Goal: Task Accomplishment & Management: Use online tool/utility

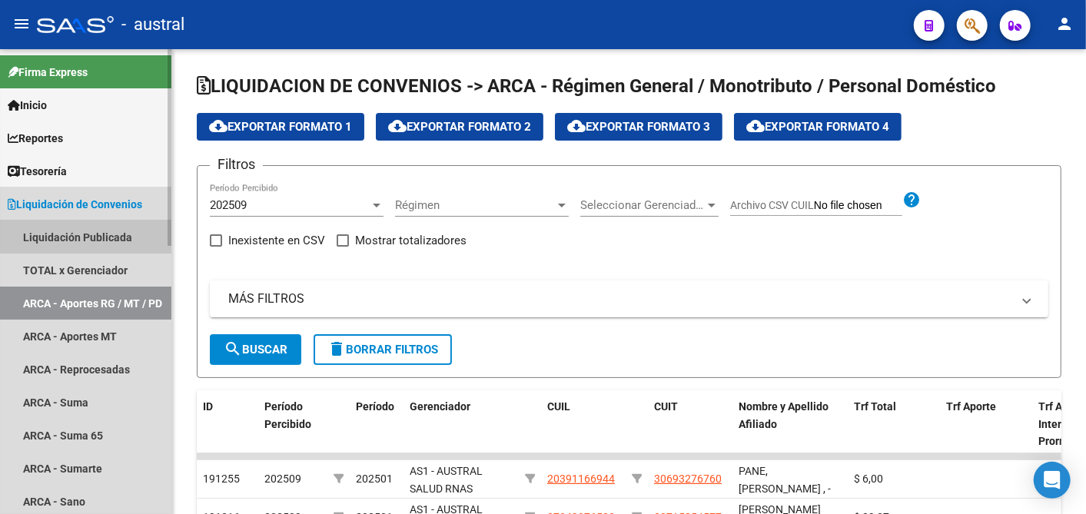
click at [108, 235] on link "Liquidación Publicada" at bounding box center [85, 237] width 171 height 33
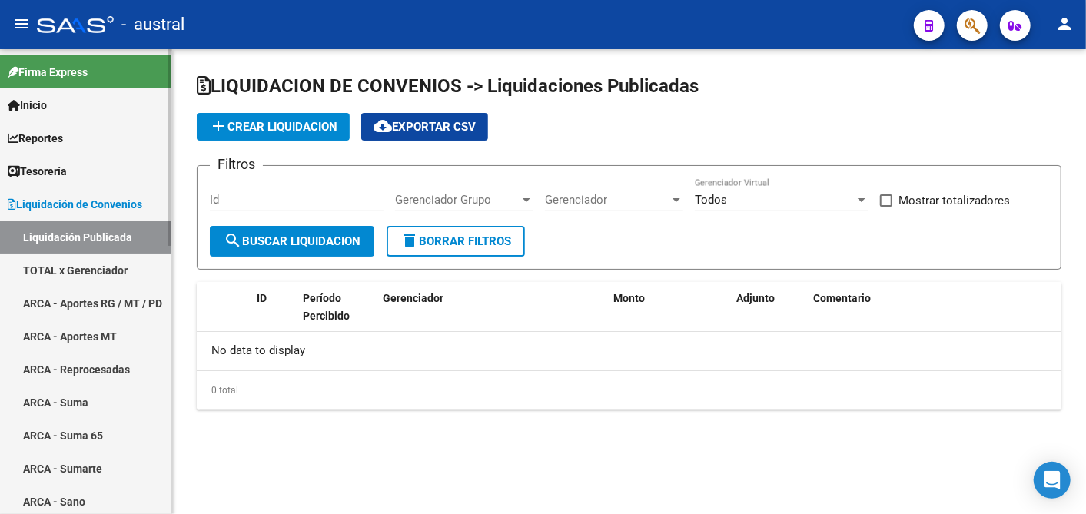
checkbox input "true"
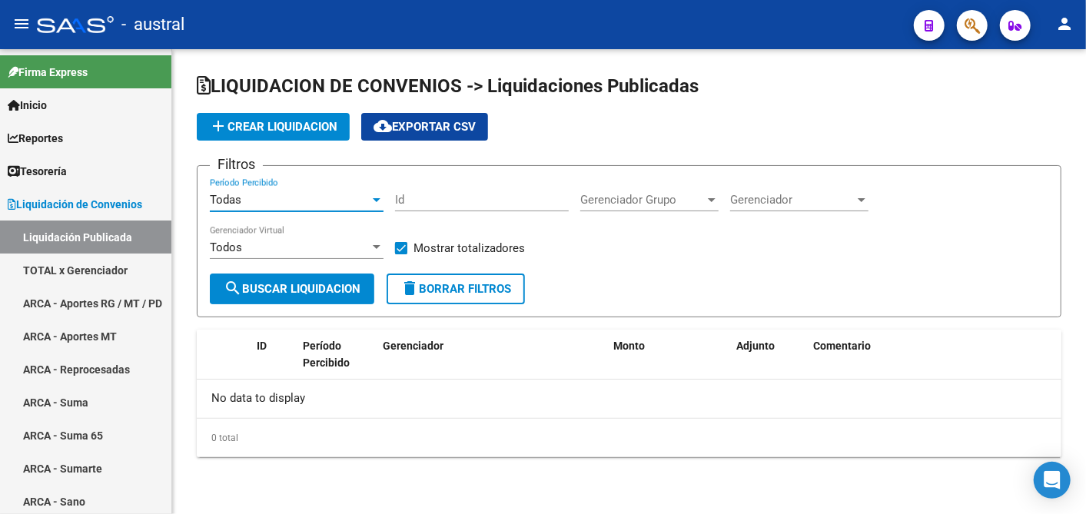
click at [375, 202] on div at bounding box center [377, 200] width 14 height 12
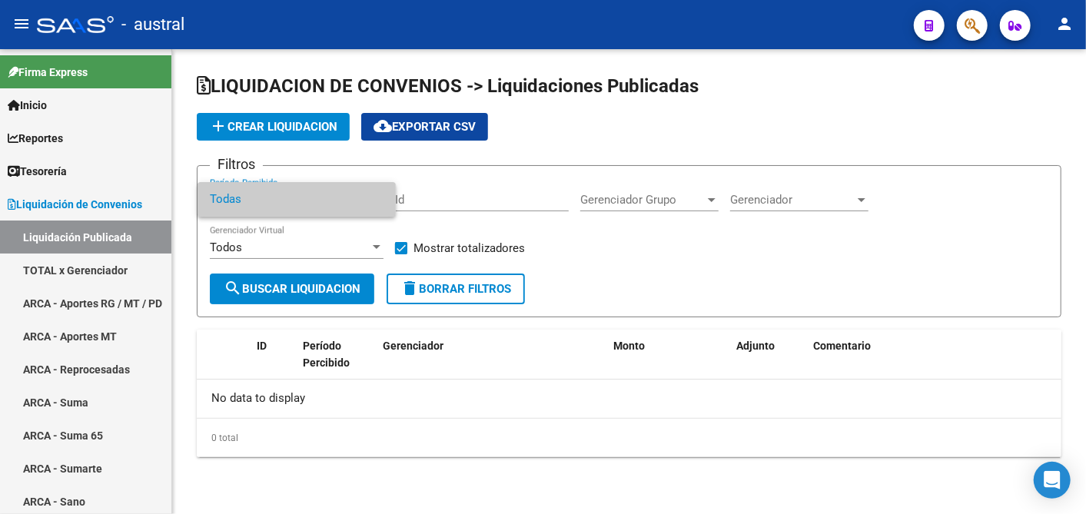
click at [105, 267] on div at bounding box center [543, 257] width 1086 height 514
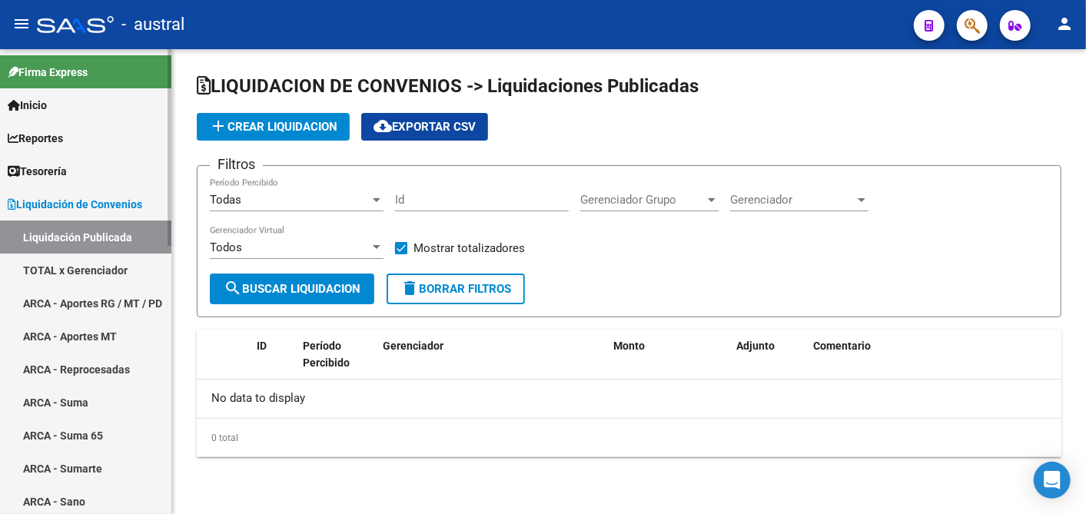
click at [92, 243] on link "Liquidación Publicada" at bounding box center [85, 237] width 171 height 33
click at [91, 269] on link "TOTAL x Gerenciador" at bounding box center [85, 270] width 171 height 33
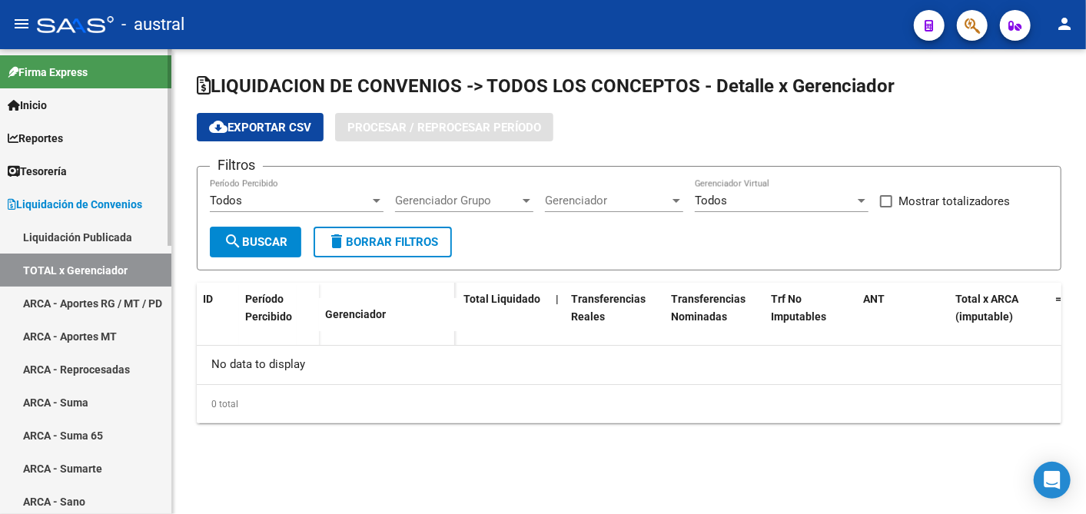
checkbox input "true"
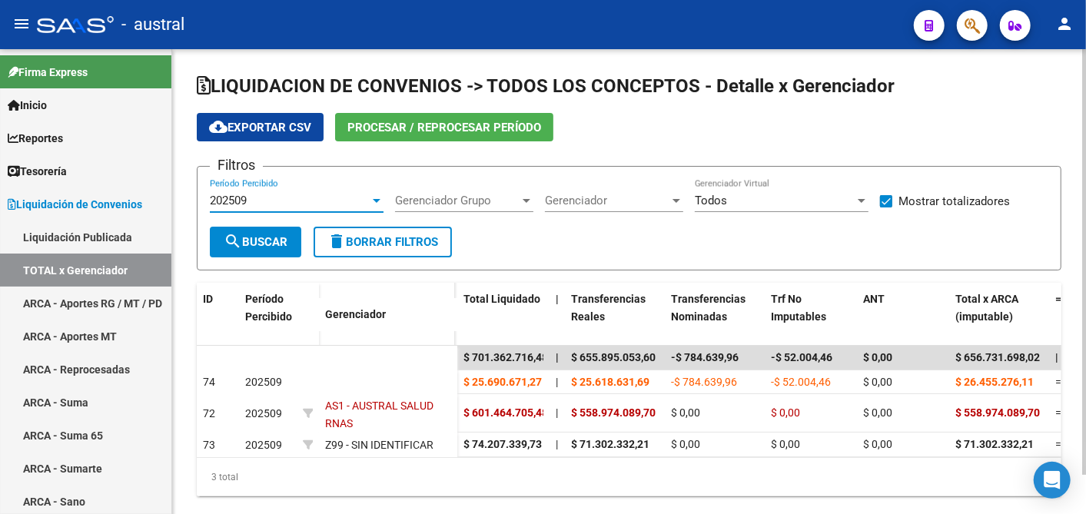
click at [377, 200] on div at bounding box center [377, 201] width 8 height 4
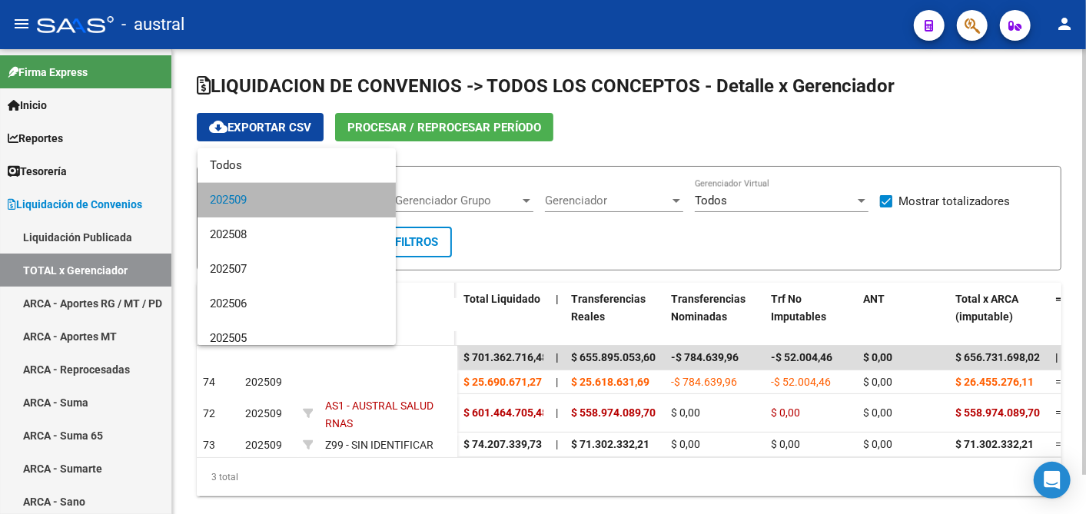
click at [377, 200] on mat-option "202509" at bounding box center [297, 200] width 198 height 35
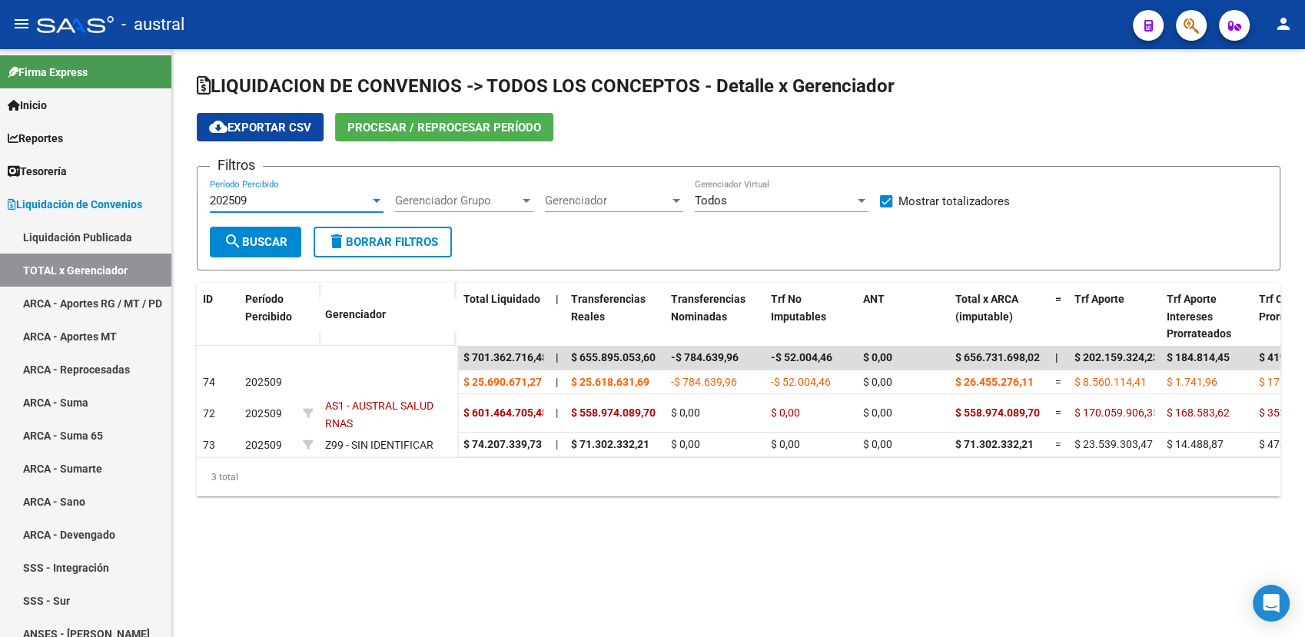
click at [376, 200] on div at bounding box center [377, 201] width 8 height 4
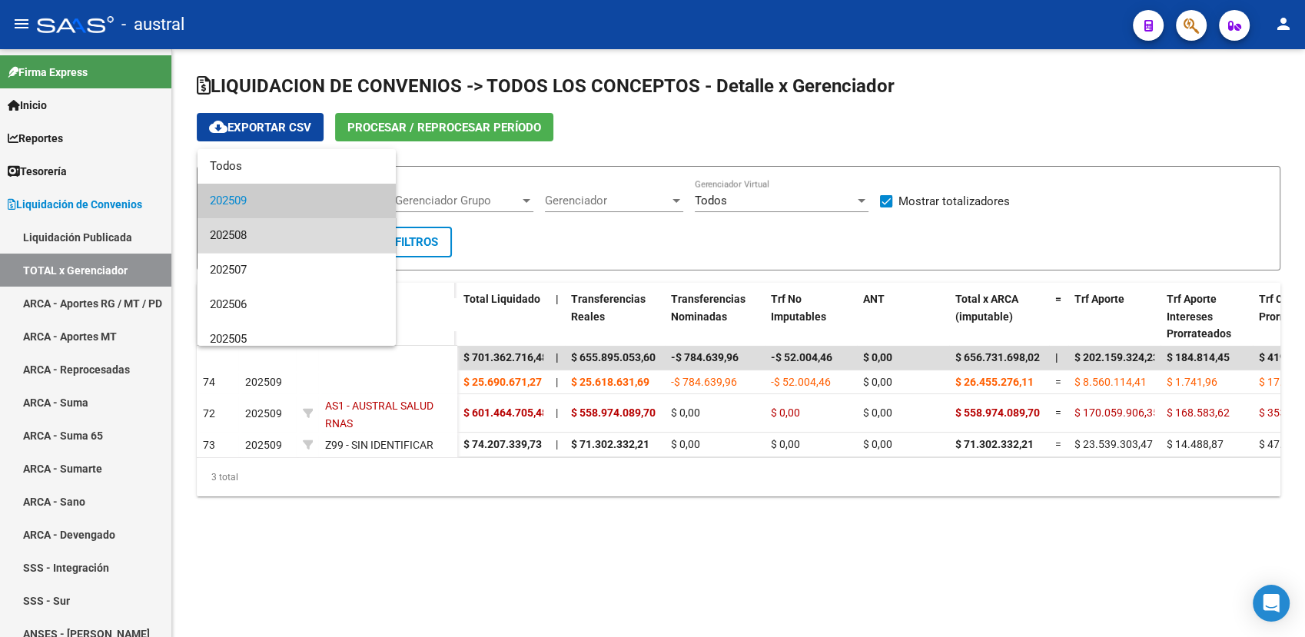
click at [300, 235] on span "202508" at bounding box center [297, 235] width 174 height 35
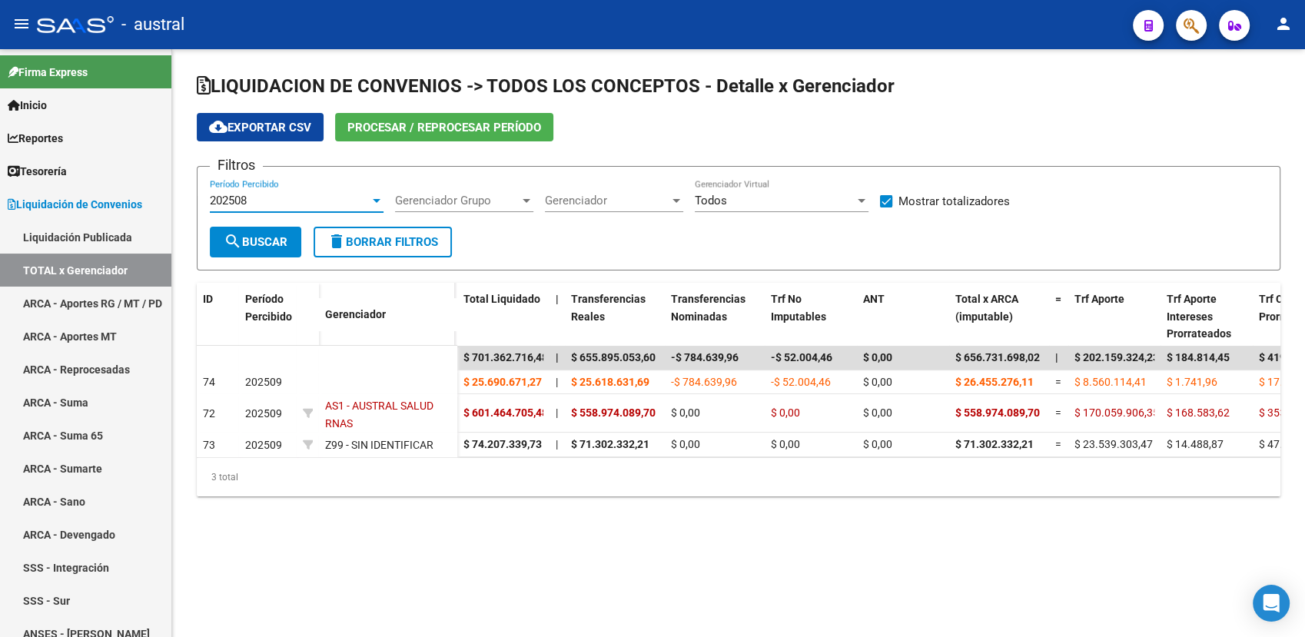
click at [263, 244] on span "search Buscar" at bounding box center [256, 242] width 64 height 14
click at [375, 201] on div at bounding box center [377, 201] width 8 height 4
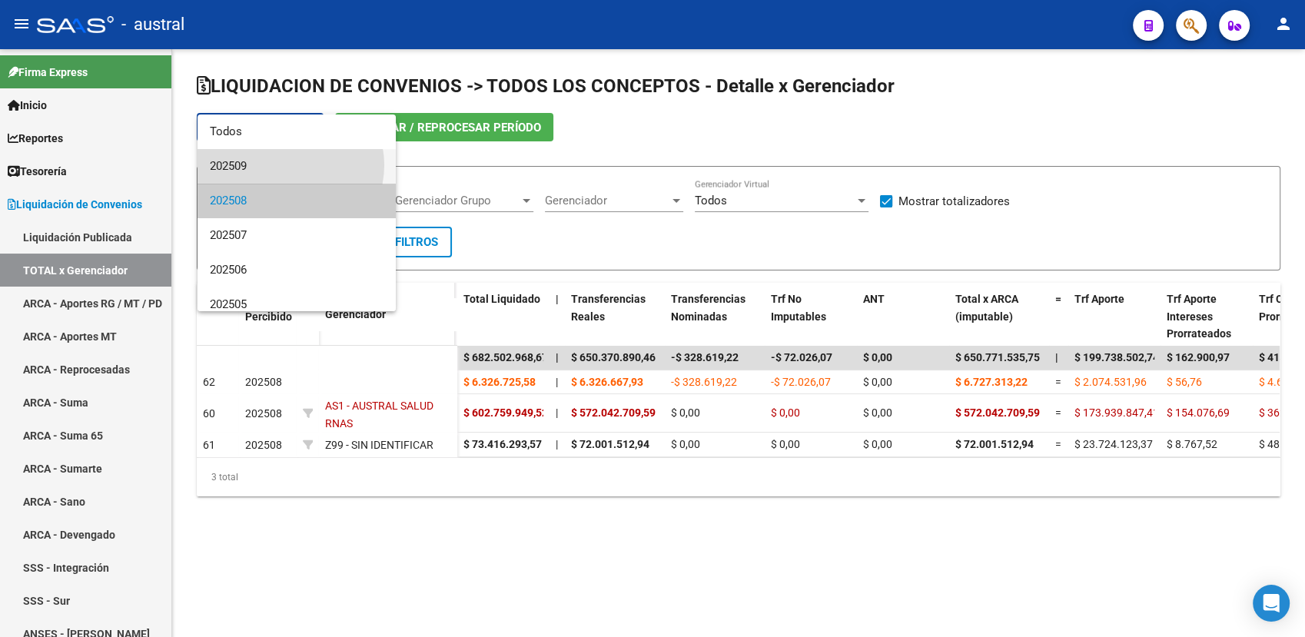
click at [289, 165] on span "202509" at bounding box center [297, 166] width 174 height 35
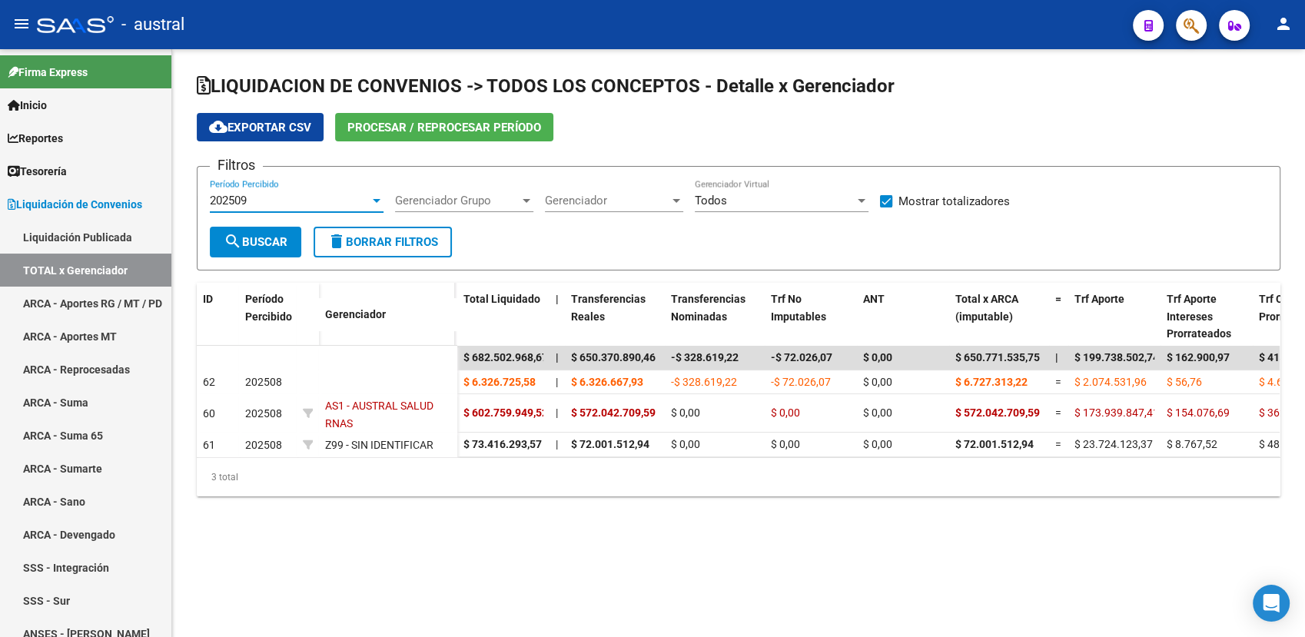
click at [245, 240] on span "search Buscar" at bounding box center [256, 242] width 64 height 14
click at [404, 131] on span "Procesar / Reprocesar período" at bounding box center [444, 128] width 194 height 14
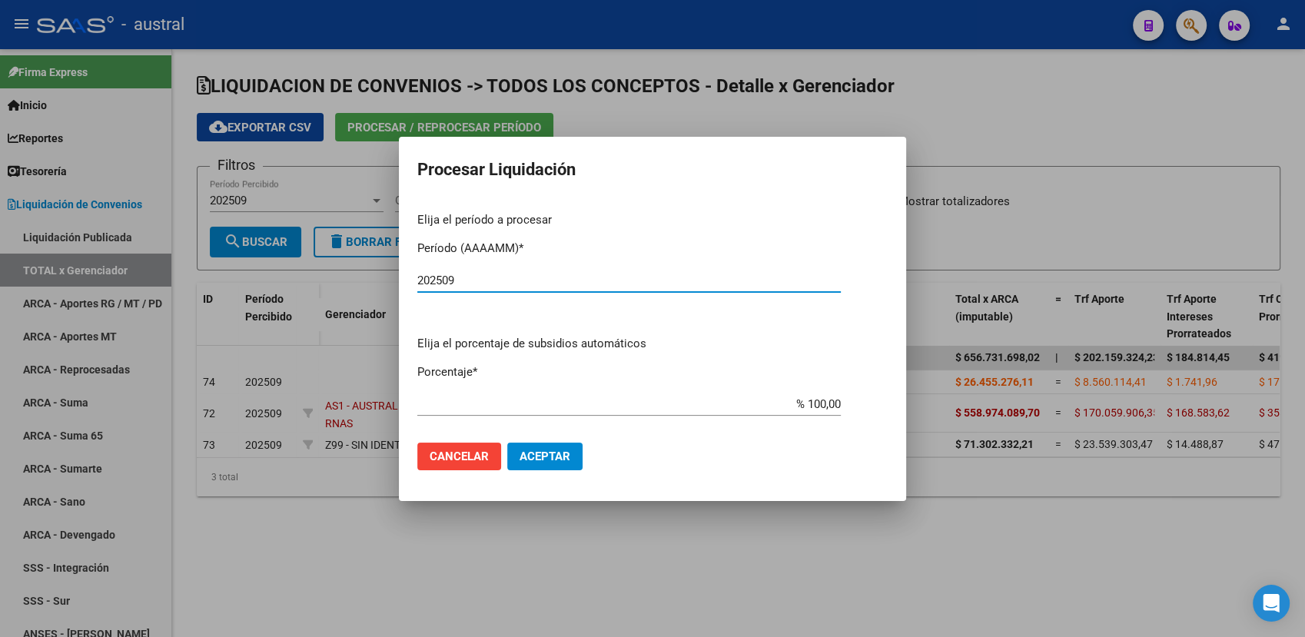
type input "202509"
click at [528, 455] on span "Aceptar" at bounding box center [545, 457] width 51 height 14
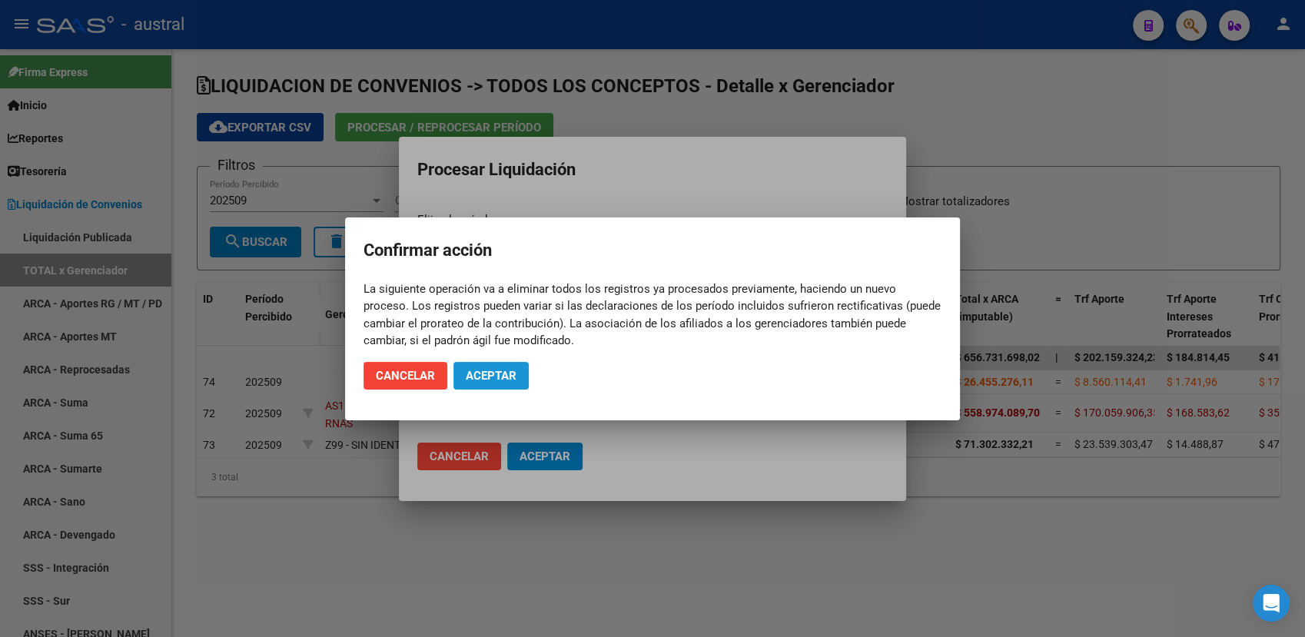
click at [503, 370] on span "Aceptar" at bounding box center [491, 376] width 51 height 14
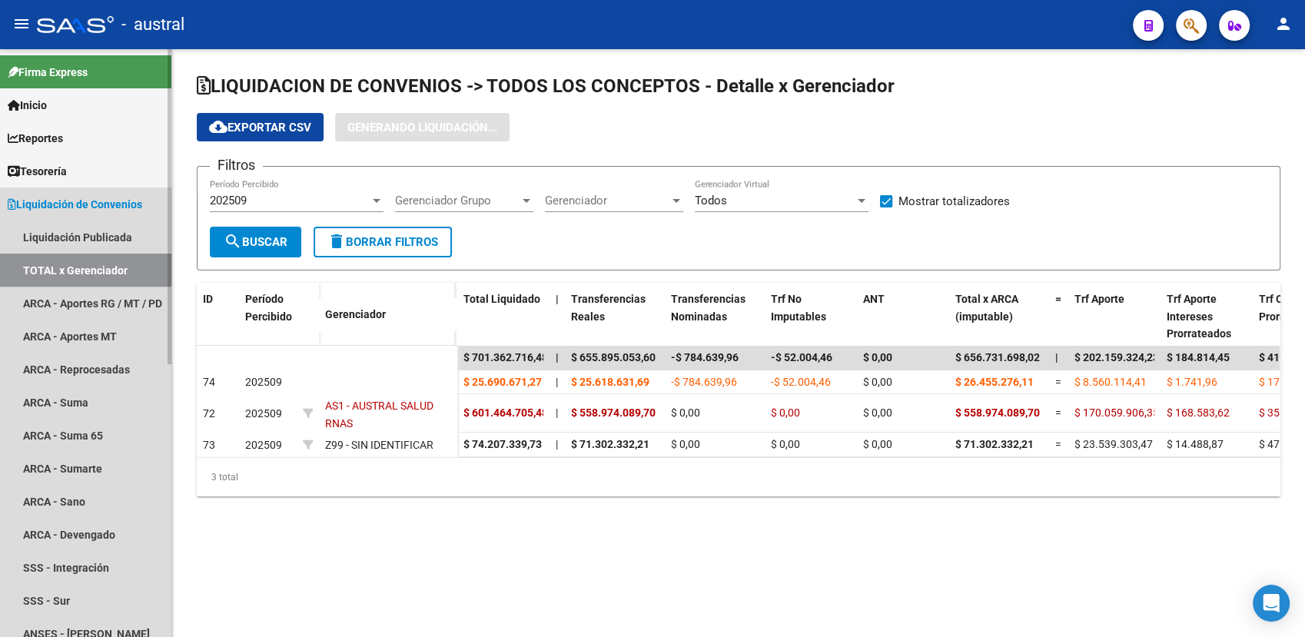
click at [65, 264] on link "TOTAL x Gerenciador" at bounding box center [85, 270] width 171 height 33
click at [55, 238] on link "Liquidación Publicada" at bounding box center [85, 237] width 171 height 33
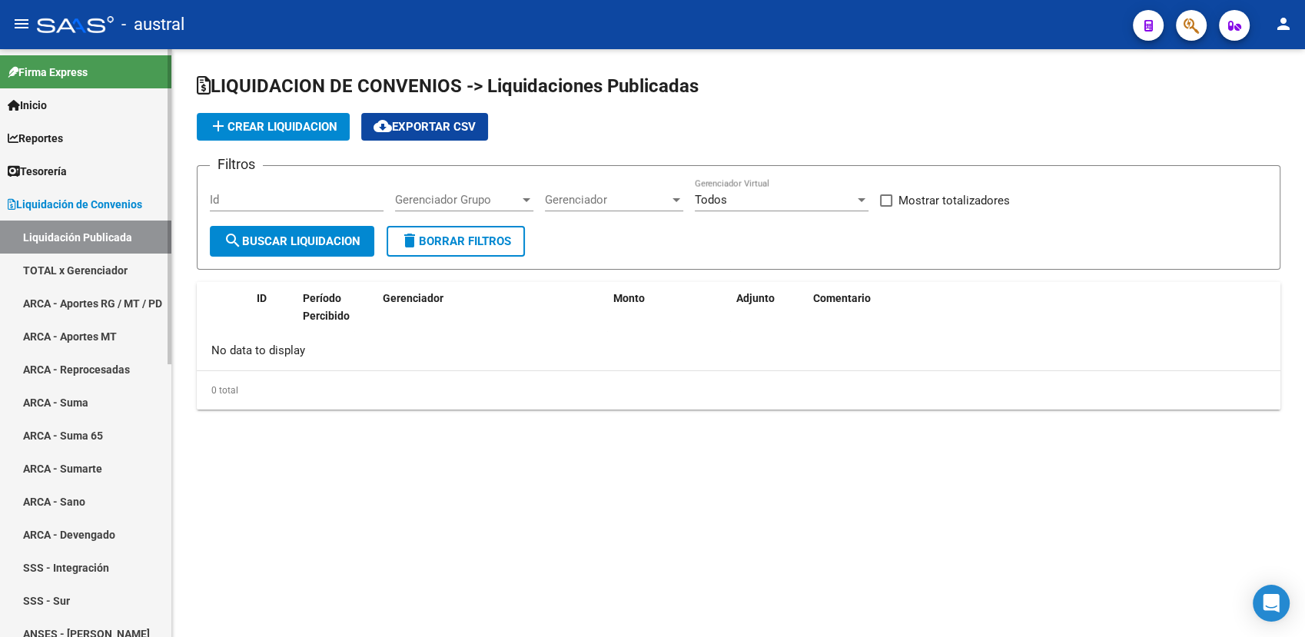
checkbox input "true"
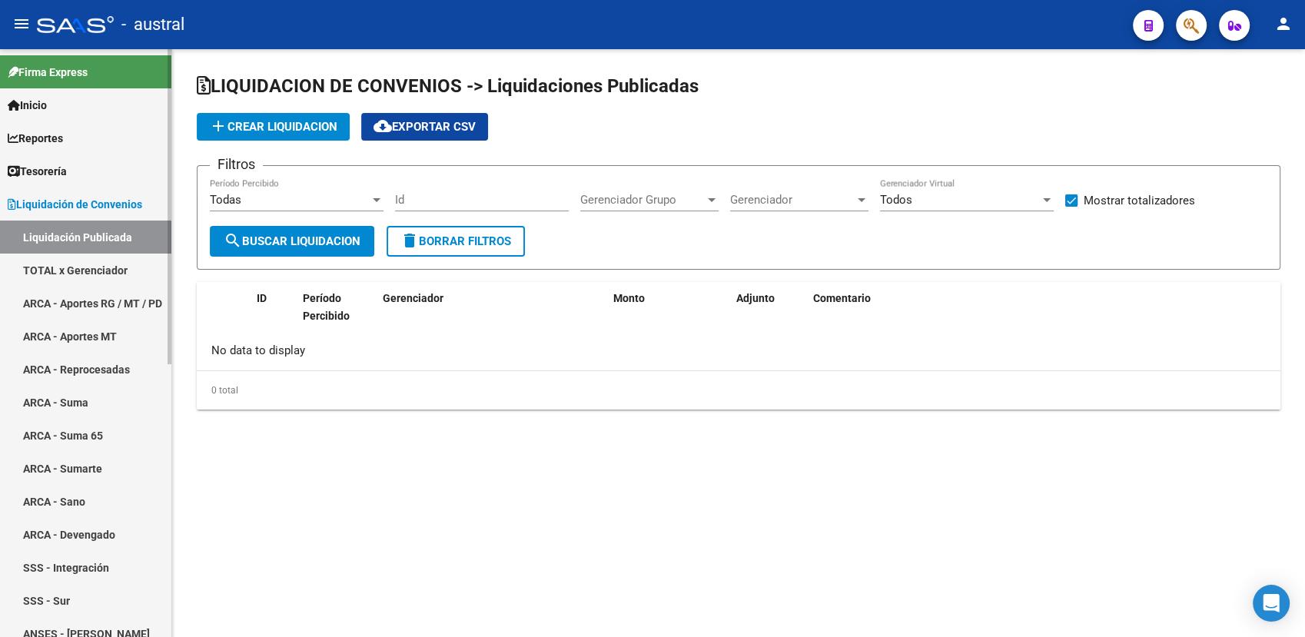
click at [91, 267] on link "TOTAL x Gerenciador" at bounding box center [85, 270] width 171 height 33
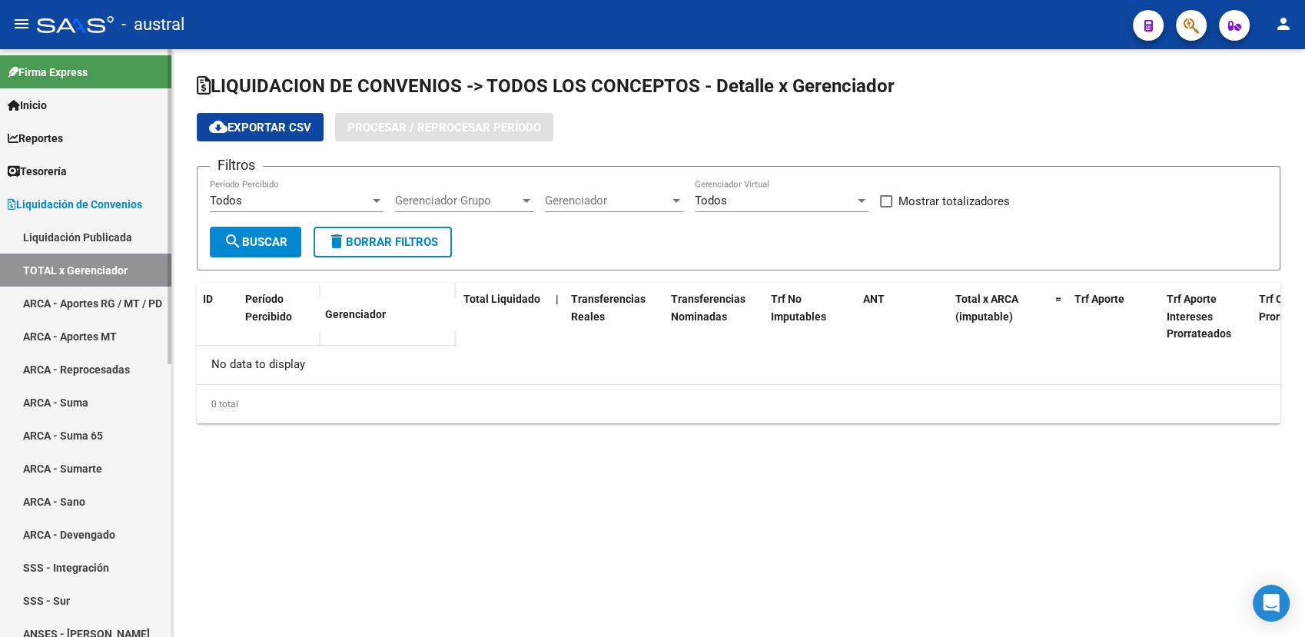
checkbox input "true"
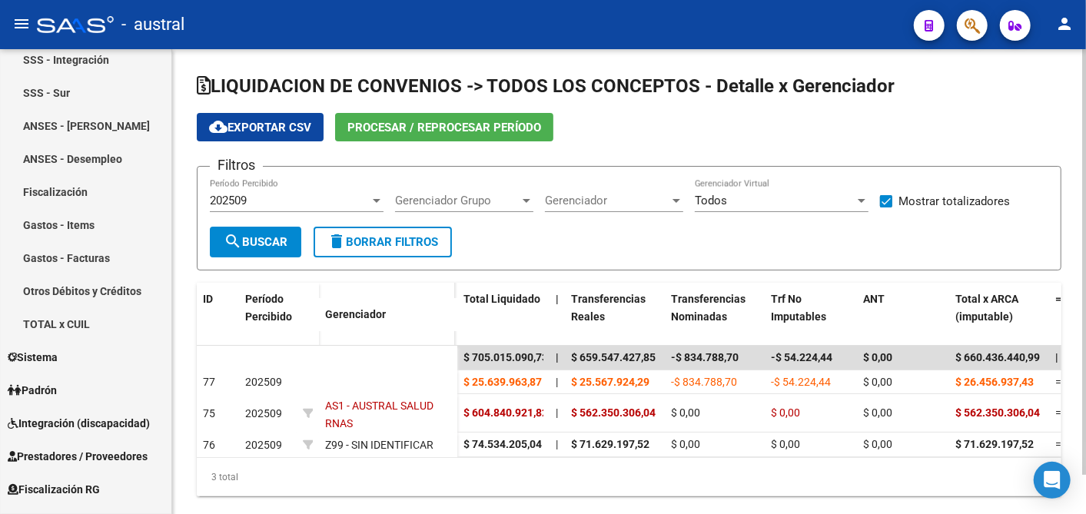
scroll to position [508, 0]
